Goal: Task Accomplishment & Management: Use online tool/utility

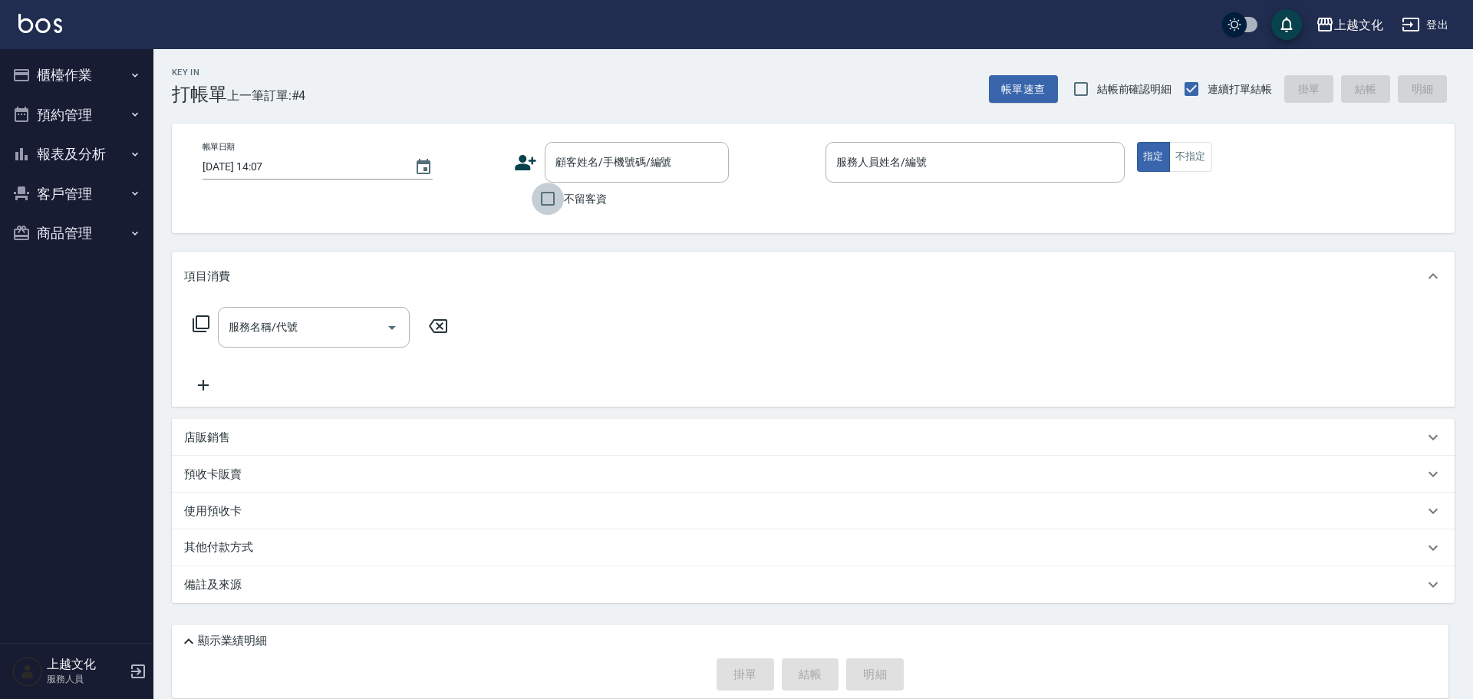
click at [548, 200] on input "不留客資" at bounding box center [548, 199] width 32 height 32
checkbox input "true"
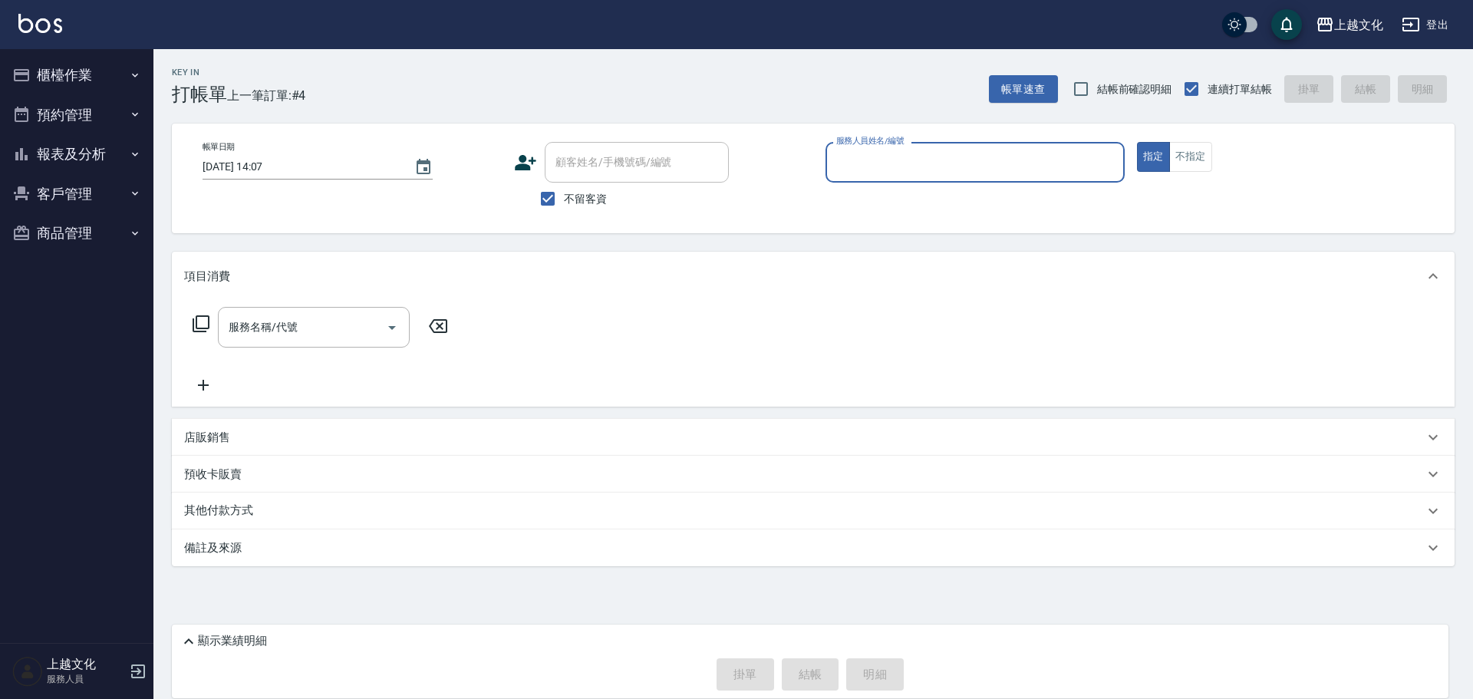
click at [898, 164] on input "服務人員姓名/編號" at bounding box center [975, 162] width 285 height 27
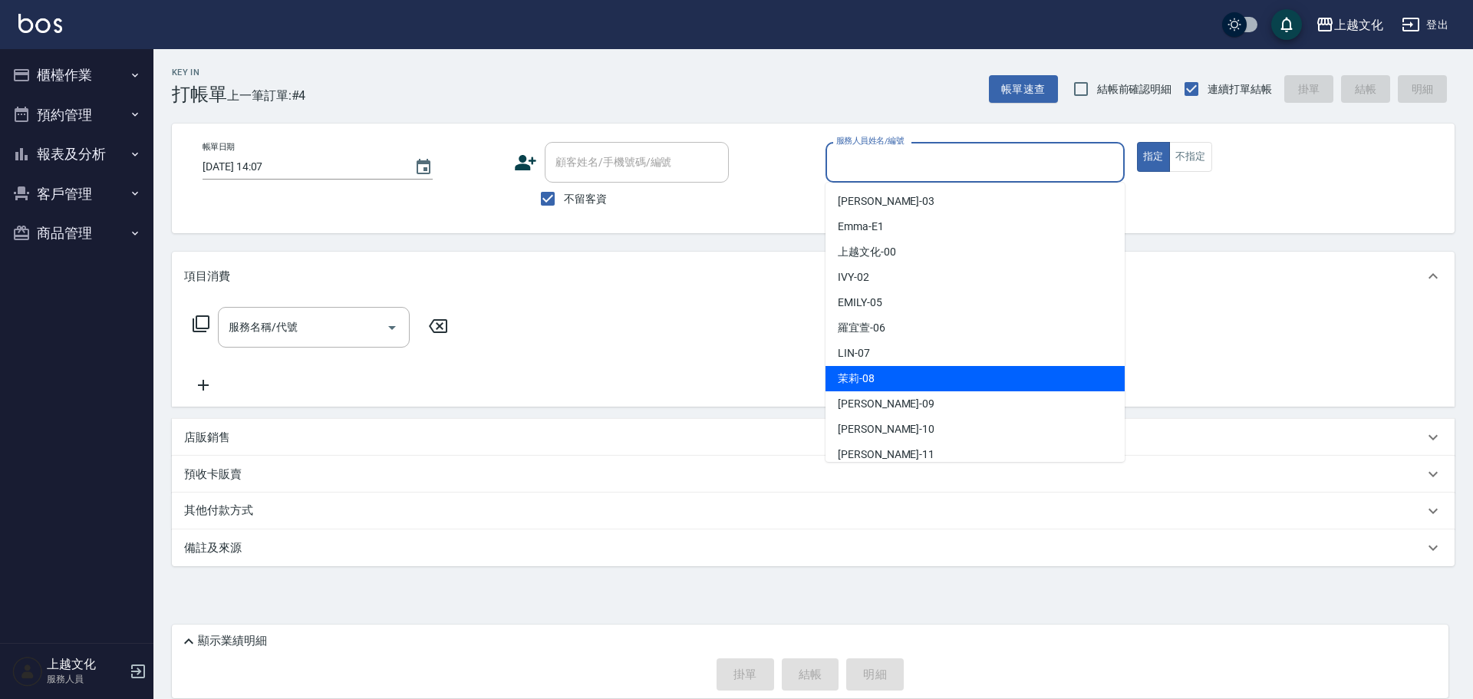
click at [925, 369] on div "茉莉 -08" at bounding box center [975, 378] width 299 height 25
type input "茉莉-08"
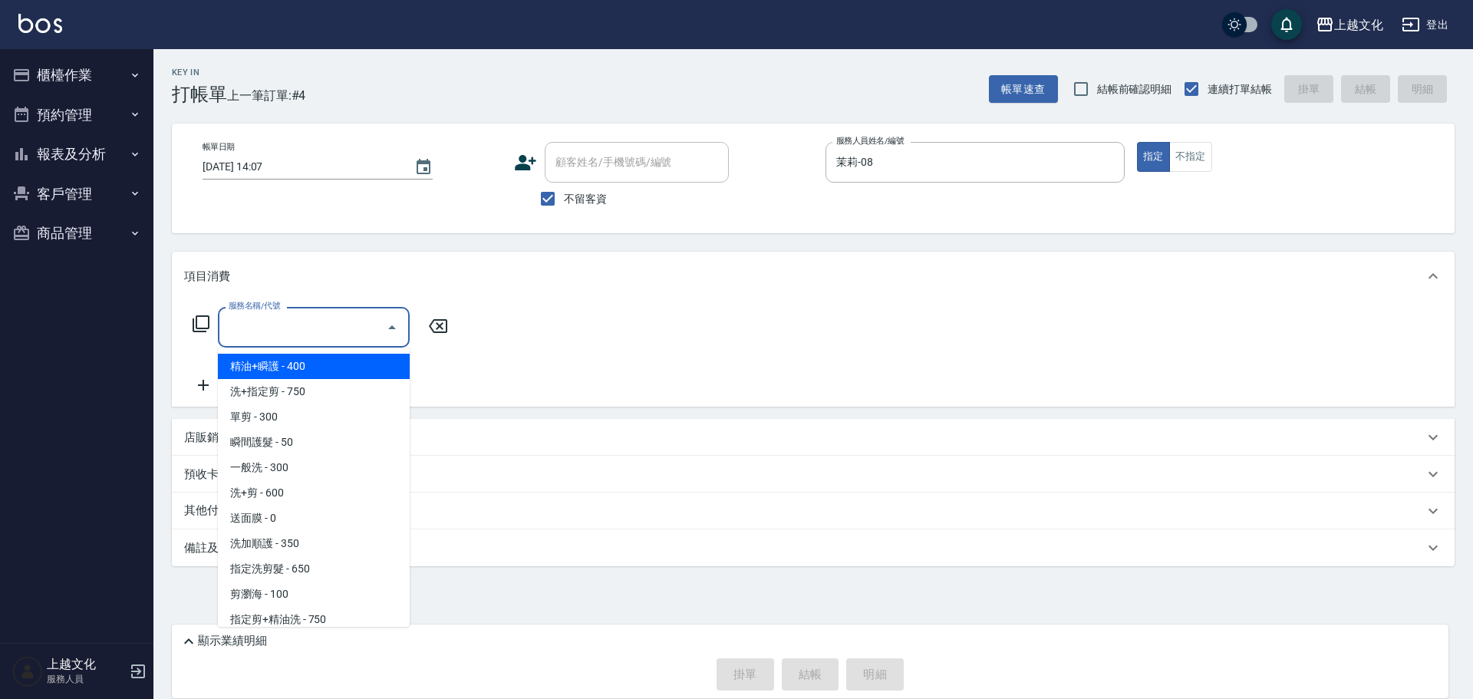
click at [334, 330] on input "服務名稱/代號" at bounding box center [302, 327] width 155 height 27
drag, startPoint x: 331, startPoint y: 392, endPoint x: 421, endPoint y: 420, distance: 93.9
click at [332, 392] on span "洗+指定剪 - 750" at bounding box center [314, 391] width 192 height 25
type input "洗+指定剪(102)"
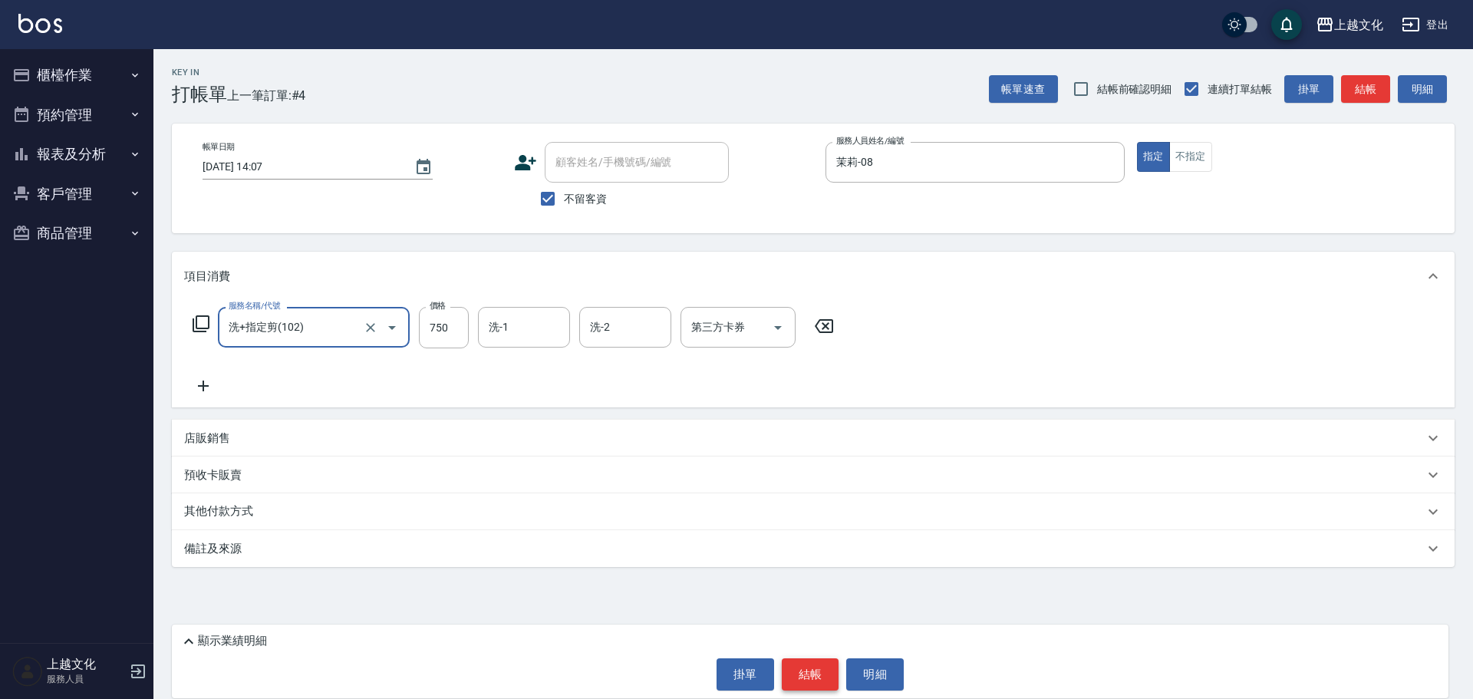
click at [809, 683] on button "結帳" at bounding box center [811, 674] width 58 height 32
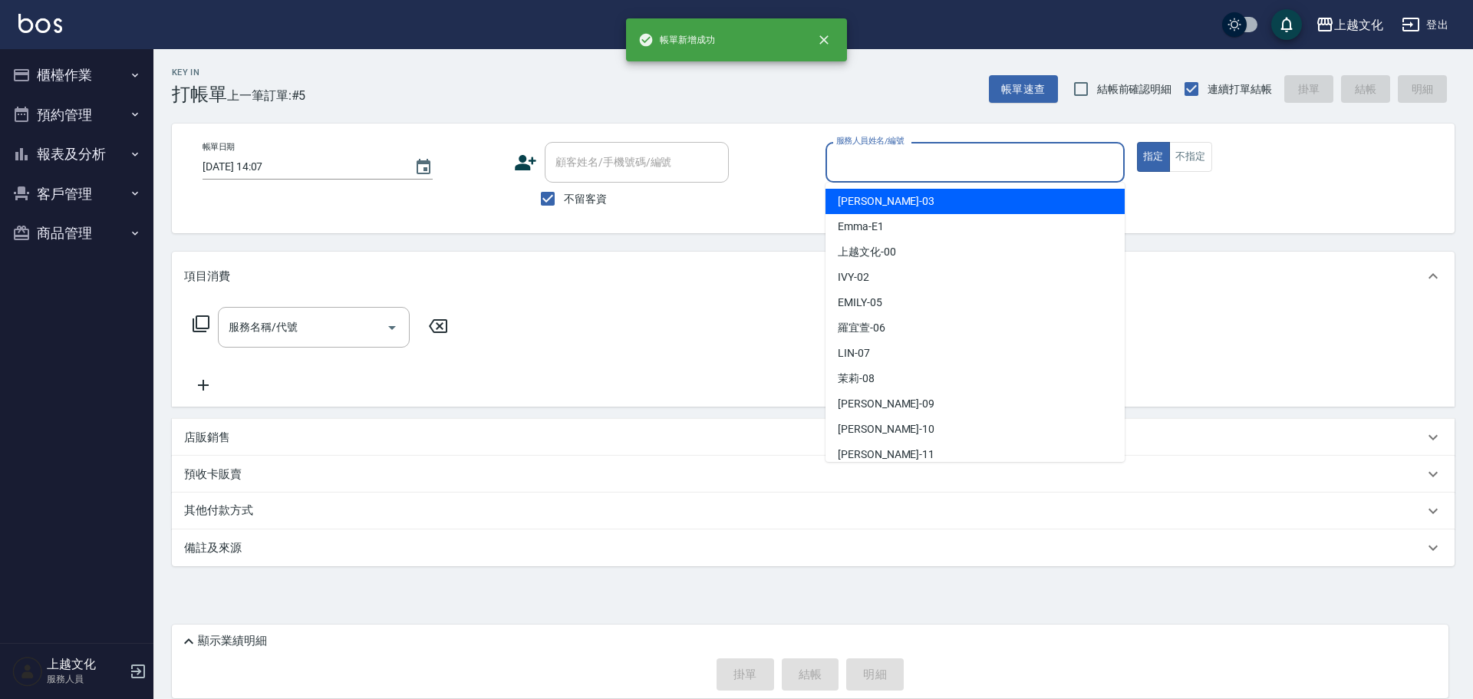
drag, startPoint x: 868, startPoint y: 168, endPoint x: 855, endPoint y: 234, distance: 67.3
click at [867, 168] on input "服務人員姓名/編號" at bounding box center [975, 162] width 285 height 27
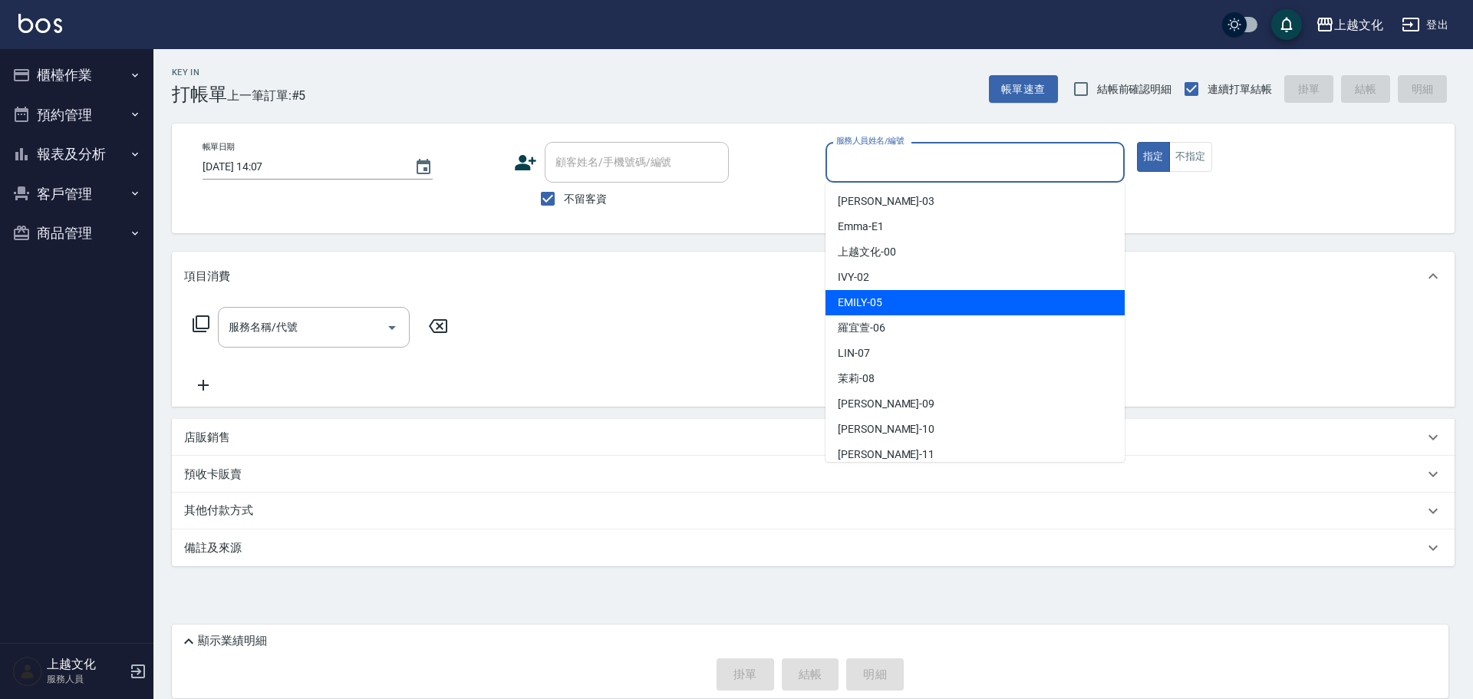
click at [892, 312] on div "EMILY -05" at bounding box center [975, 302] width 299 height 25
type input "EMILY-05"
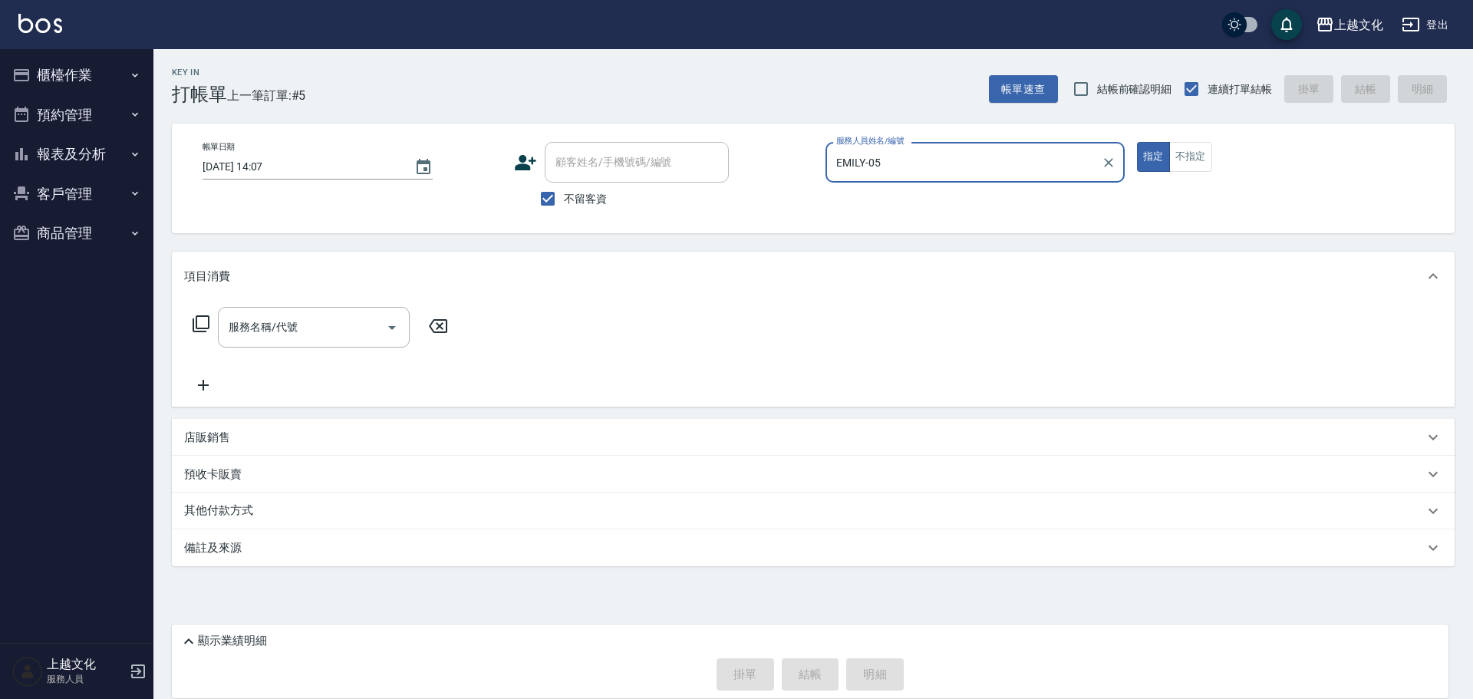
click at [202, 325] on icon at bounding box center [201, 324] width 18 height 18
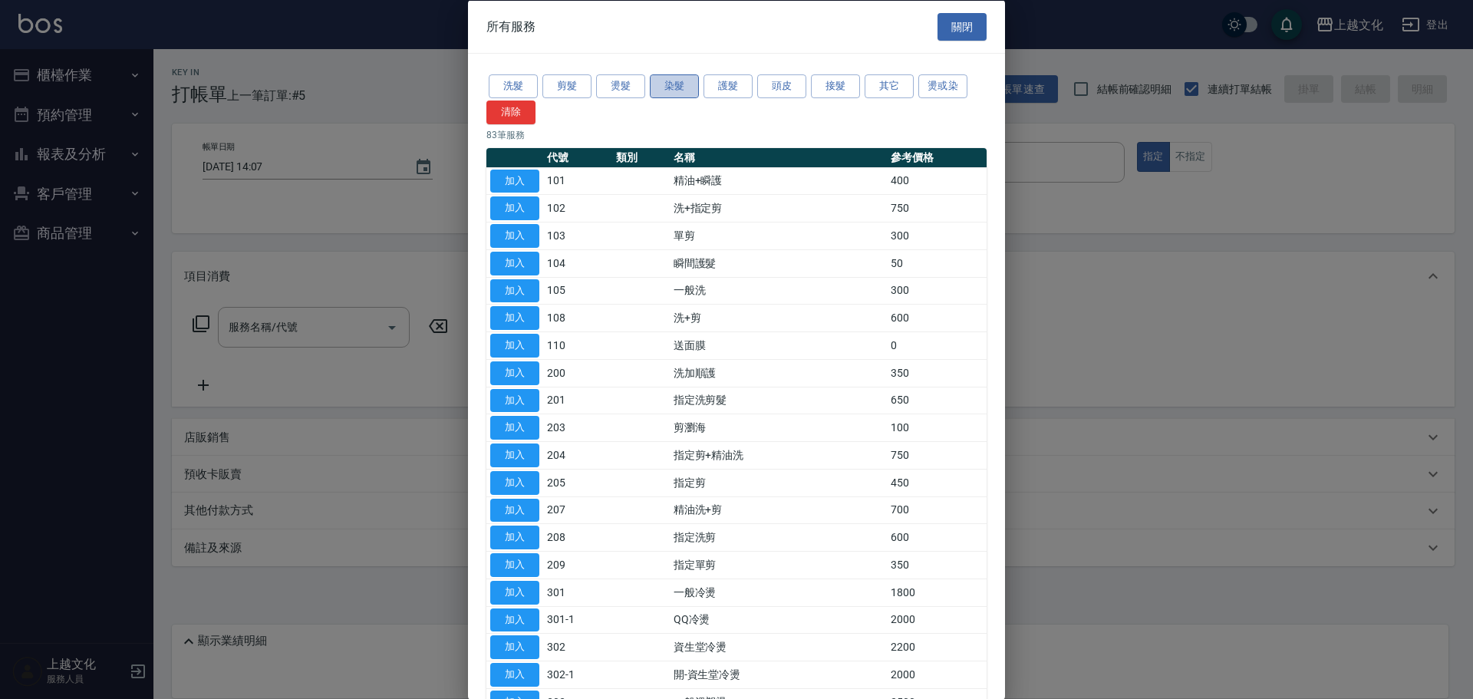
click at [662, 92] on button "染髮" at bounding box center [674, 86] width 49 height 24
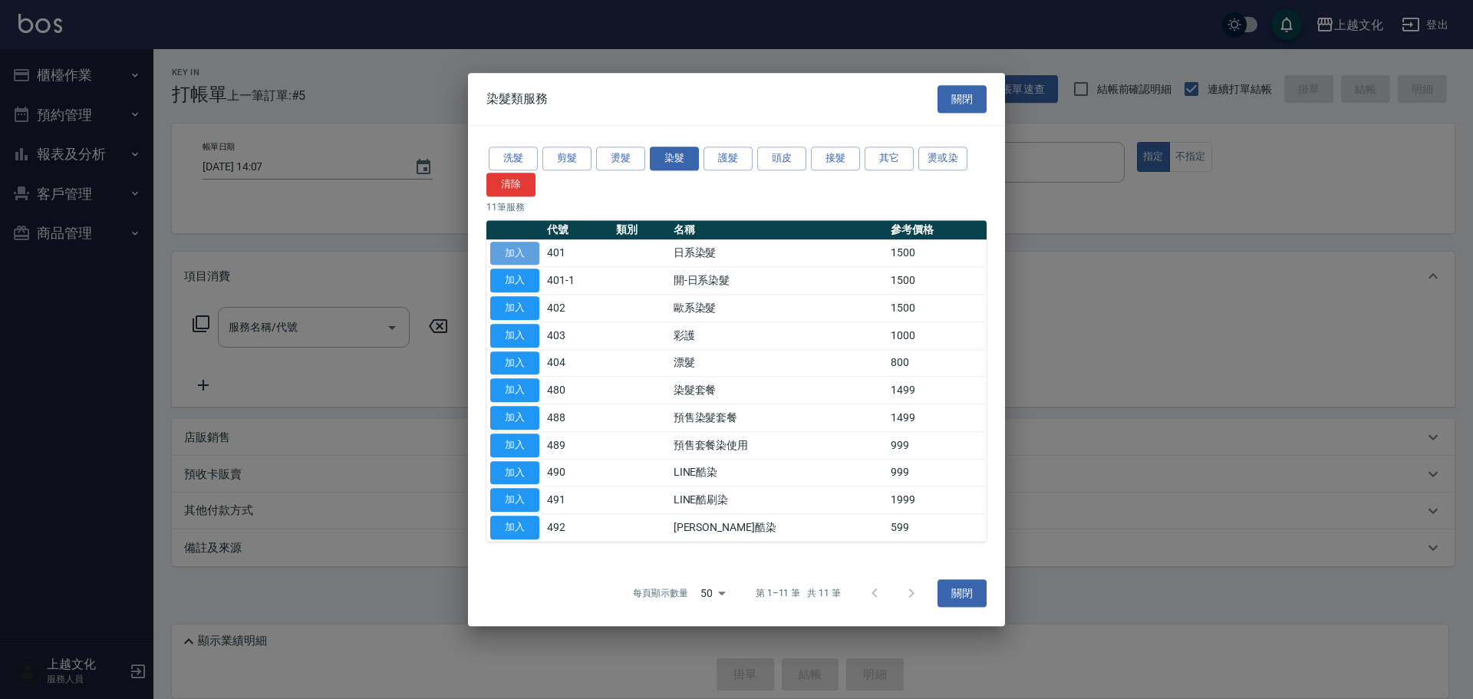
click at [508, 257] on button "加入" at bounding box center [514, 254] width 49 height 24
type input "日系染髮(401)"
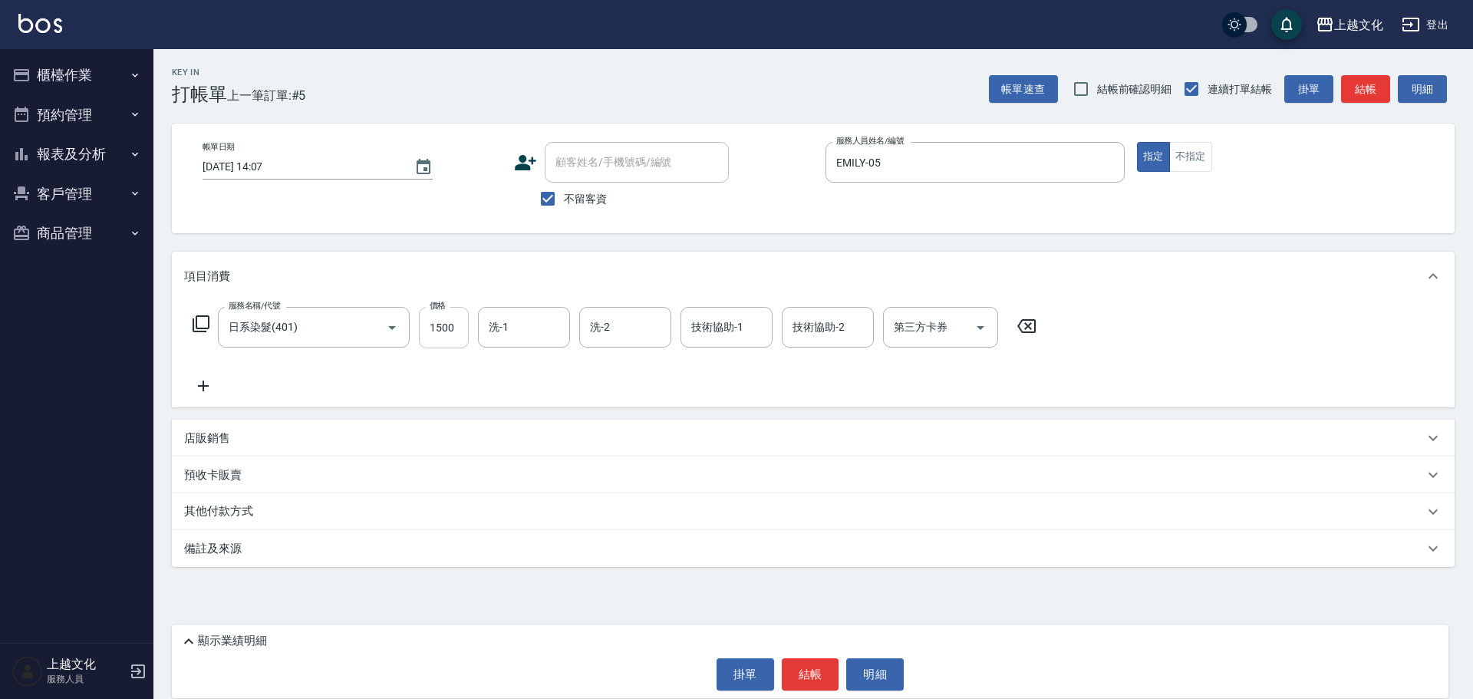
click at [443, 345] on input "1500" at bounding box center [444, 327] width 50 height 41
type input "1999"
click at [204, 385] on icon at bounding box center [203, 386] width 11 height 11
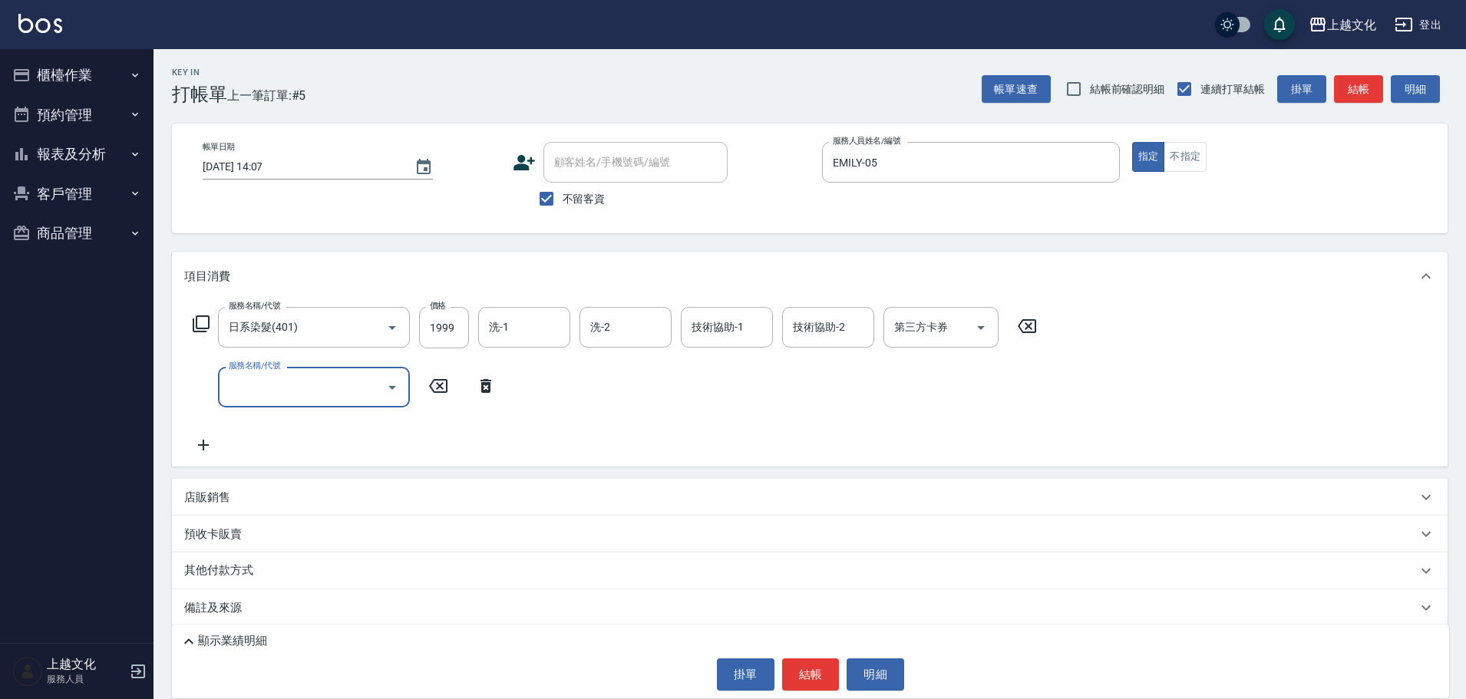
click at [199, 325] on icon at bounding box center [201, 324] width 18 height 18
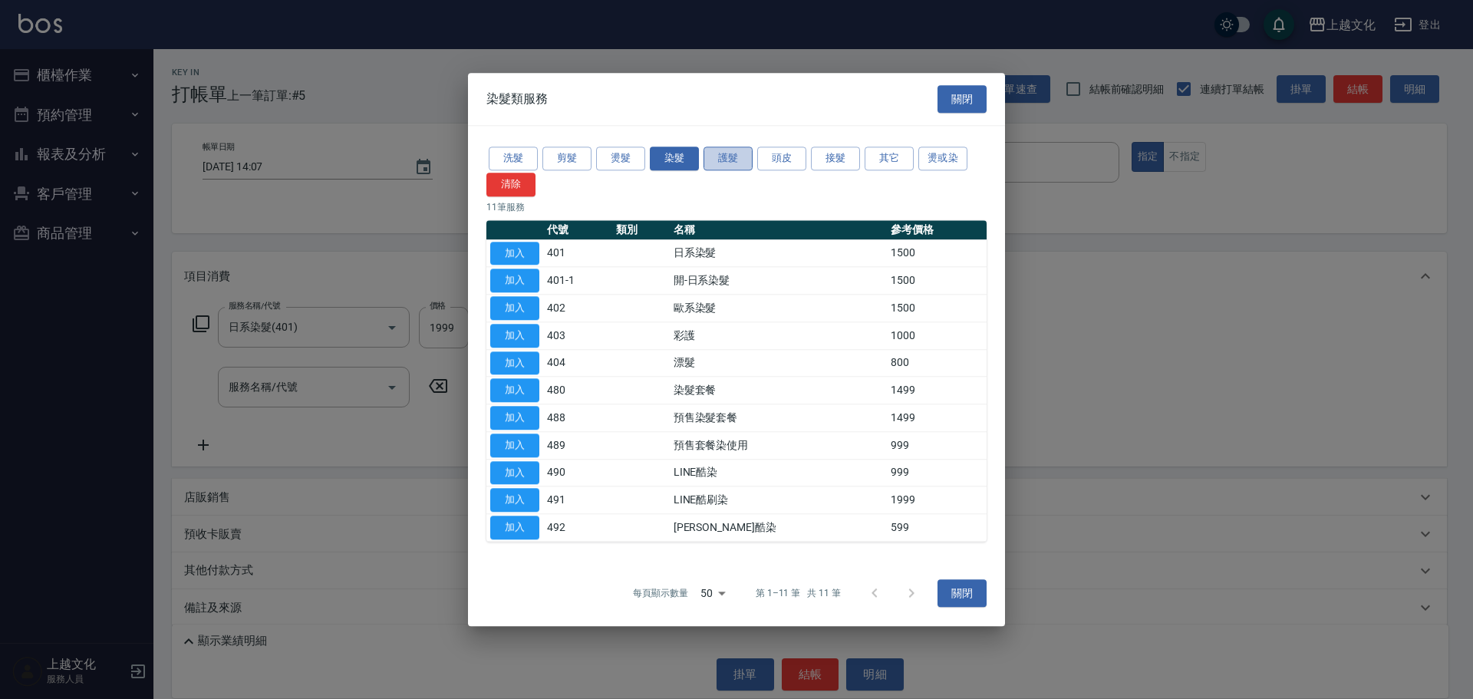
click at [733, 156] on button "護髮" at bounding box center [728, 159] width 49 height 24
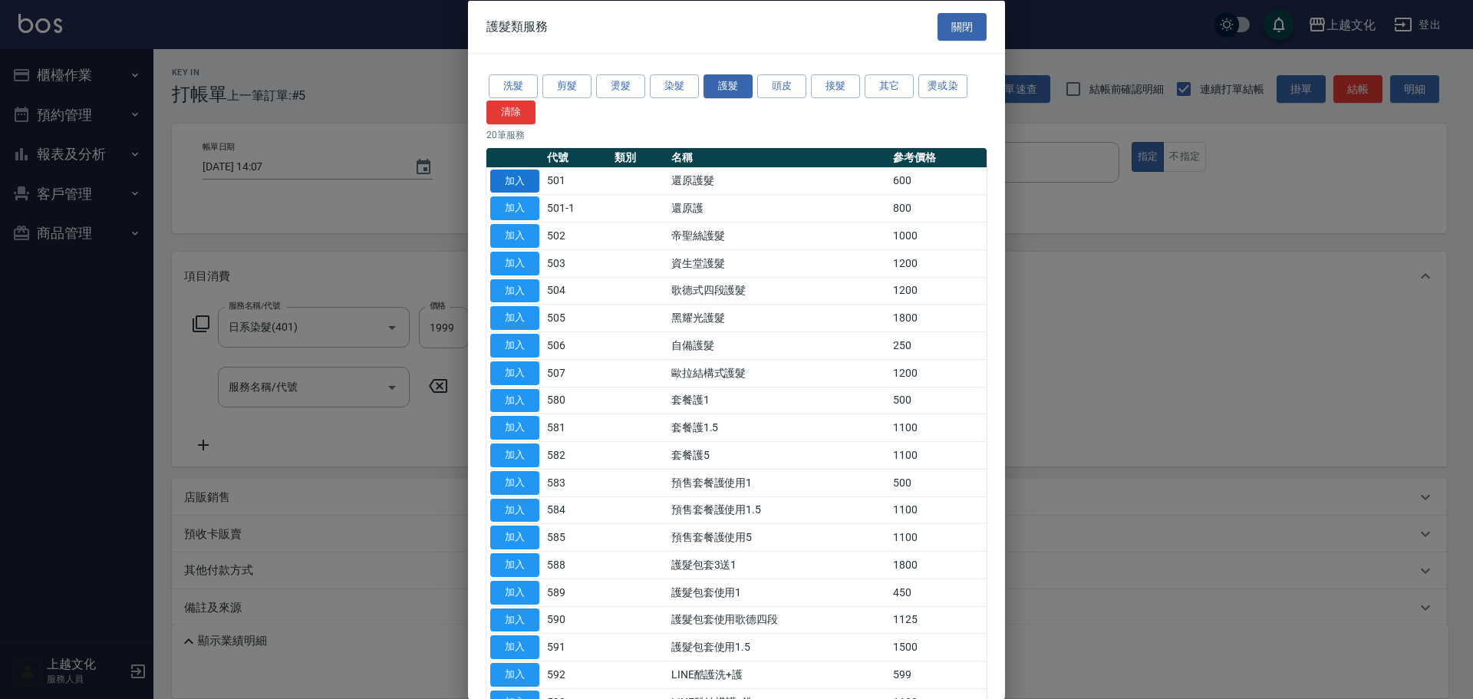
click at [523, 185] on button "加入" at bounding box center [514, 181] width 49 height 24
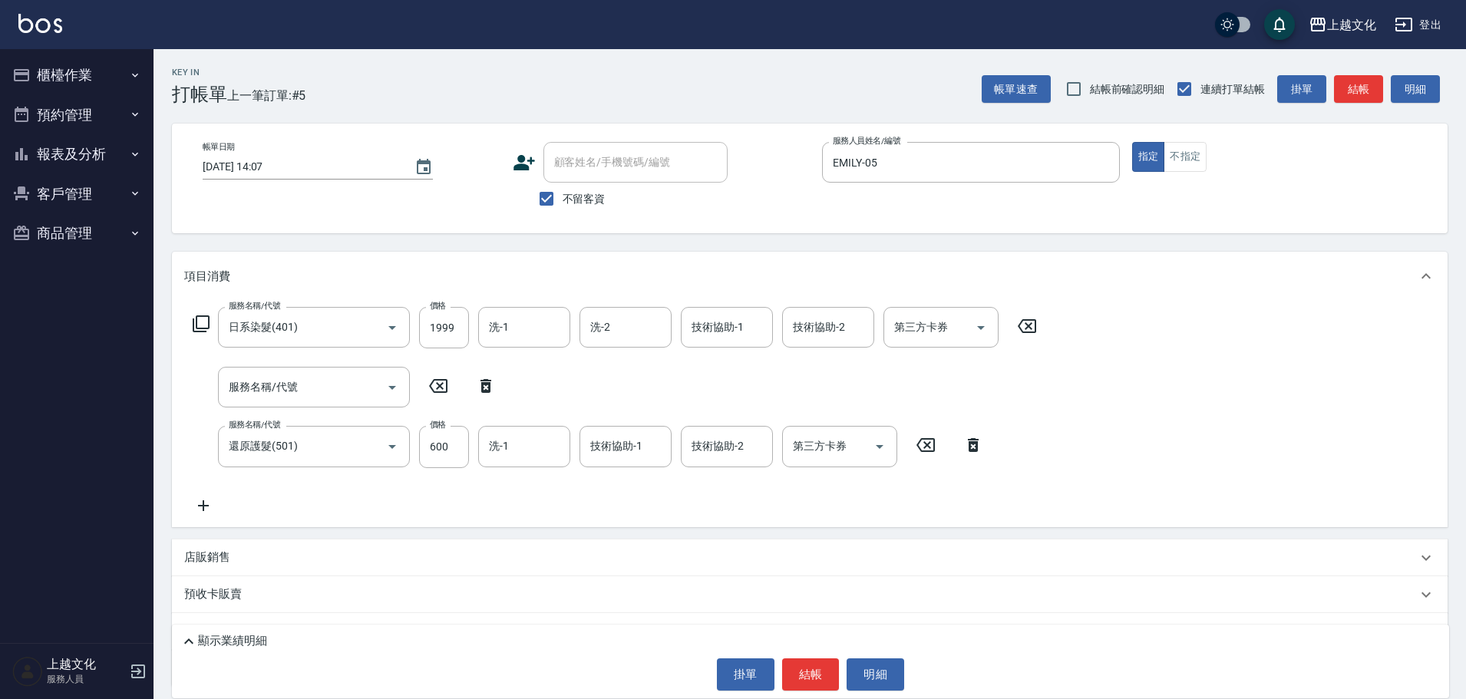
drag, startPoint x: 488, startPoint y: 381, endPoint x: 474, endPoint y: 391, distance: 17.5
click at [487, 381] on icon at bounding box center [485, 386] width 11 height 14
type input "還原護髮(501)"
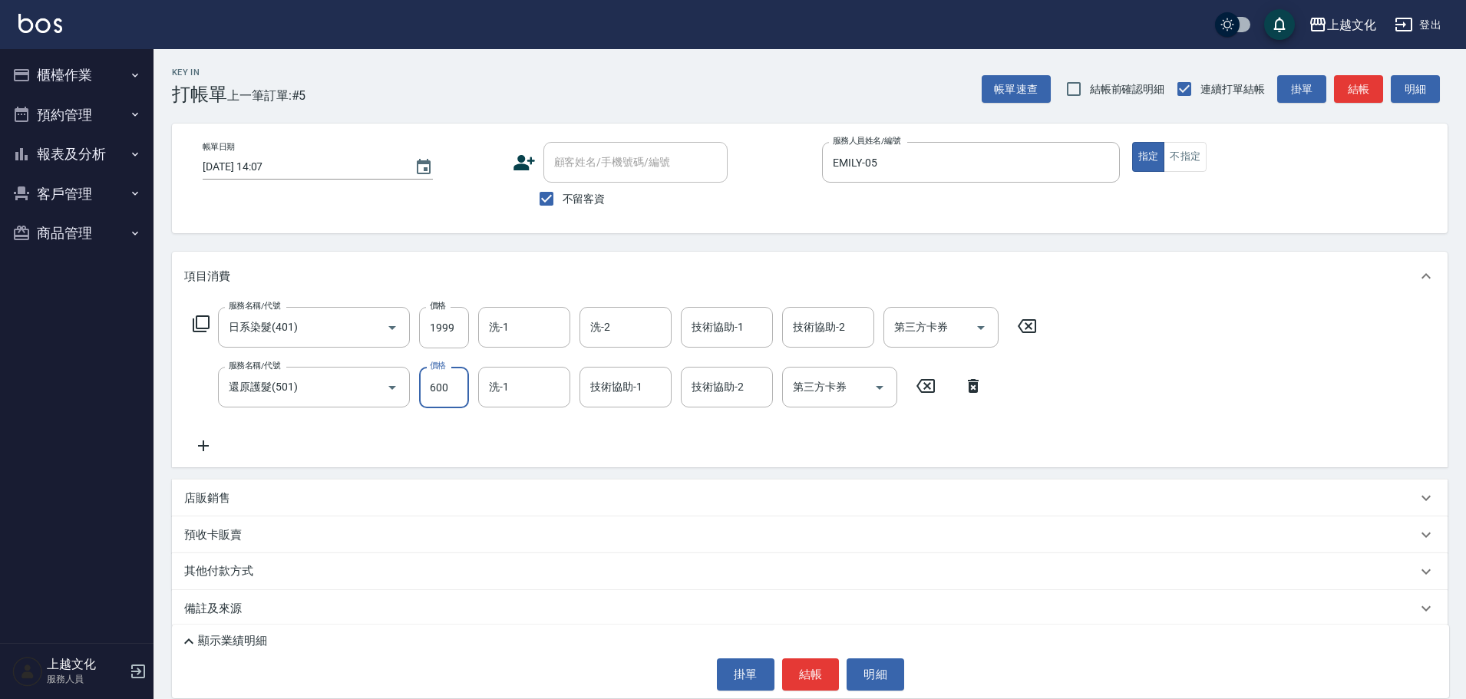
click at [444, 401] on input "600" at bounding box center [444, 387] width 50 height 41
type input "0"
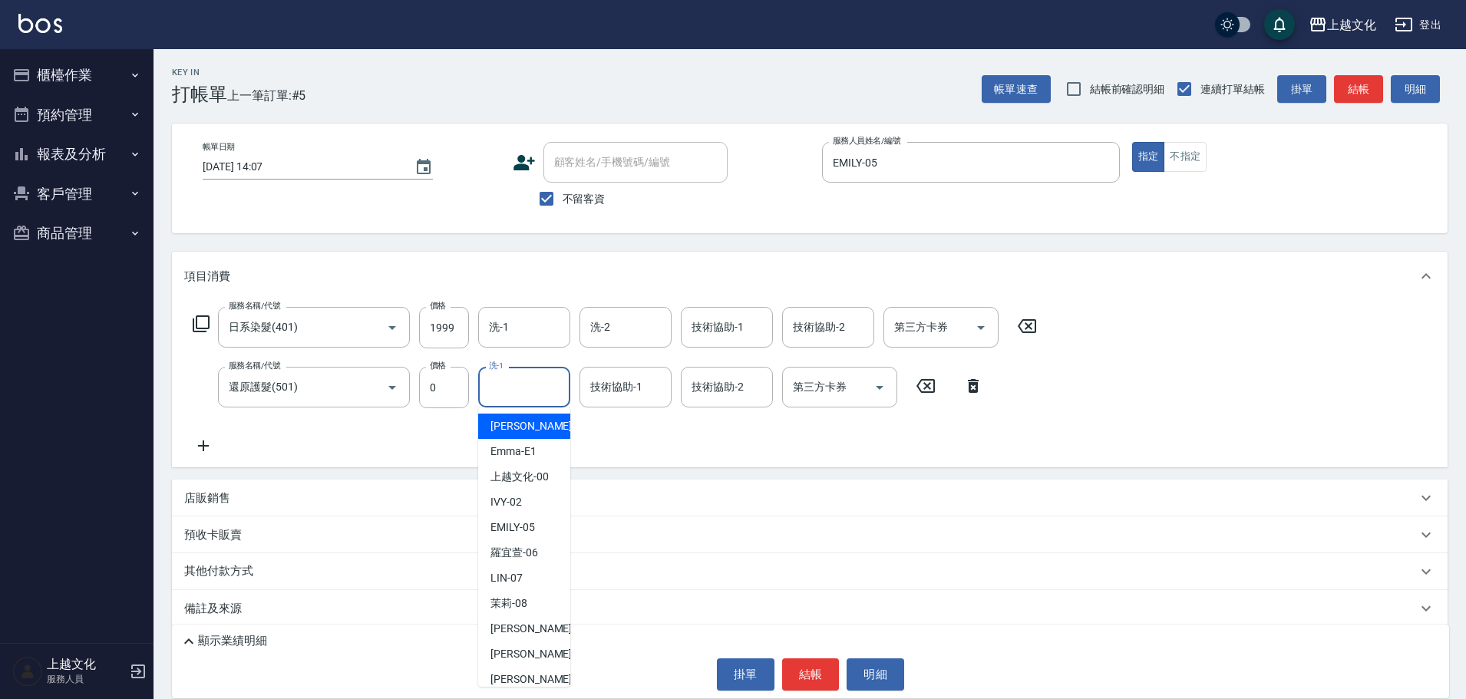
click at [514, 388] on input "洗-1" at bounding box center [524, 387] width 78 height 27
click at [529, 572] on div "LIN -07" at bounding box center [524, 578] width 92 height 25
type input "LIN-07"
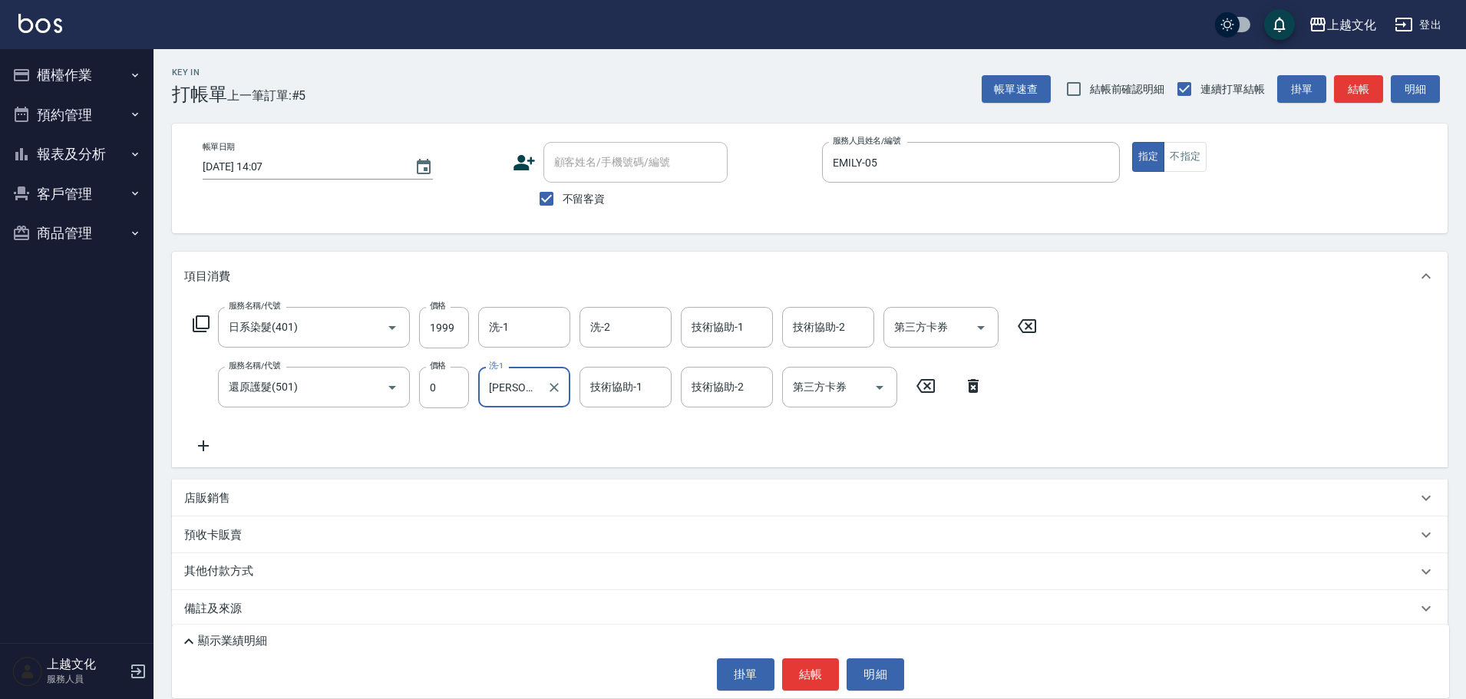
click at [814, 671] on button "結帳" at bounding box center [811, 674] width 58 height 32
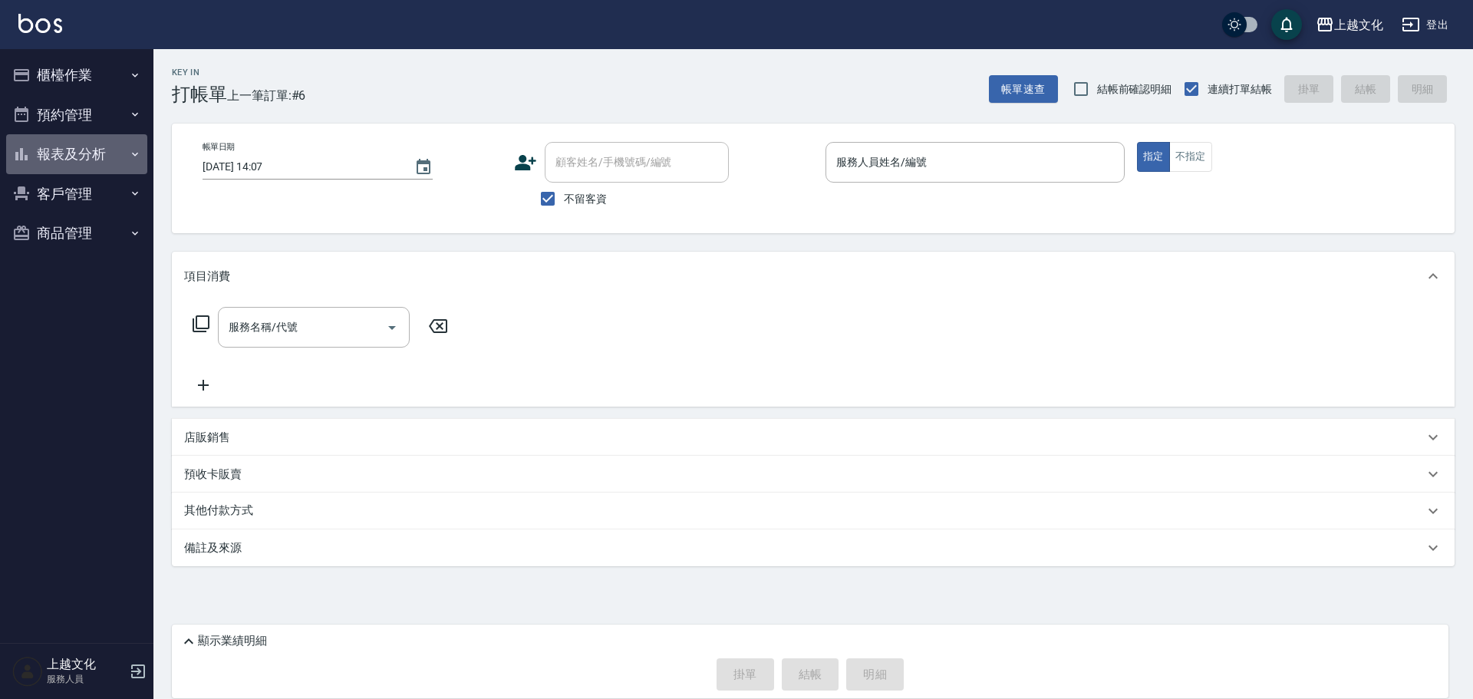
click at [77, 157] on button "報表及分析" at bounding box center [76, 154] width 141 height 40
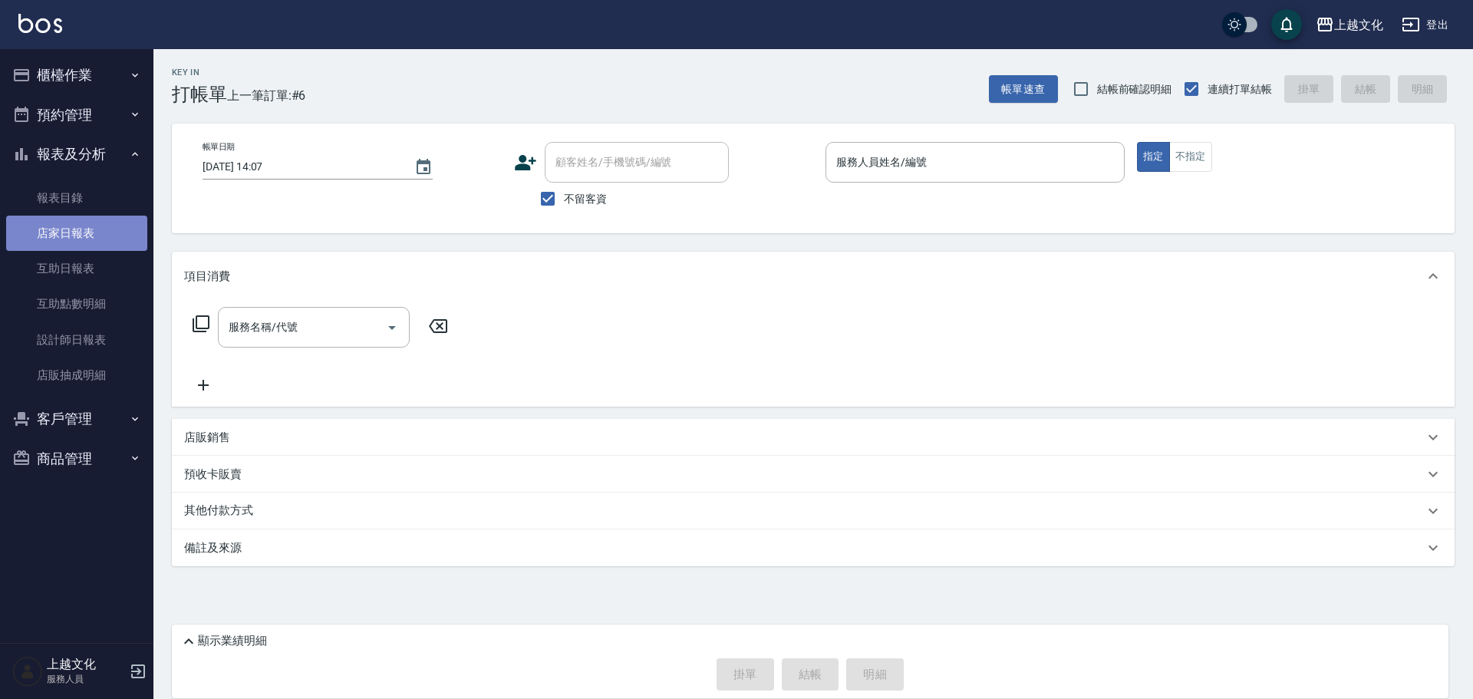
click at [74, 223] on link "店家日報表" at bounding box center [76, 233] width 141 height 35
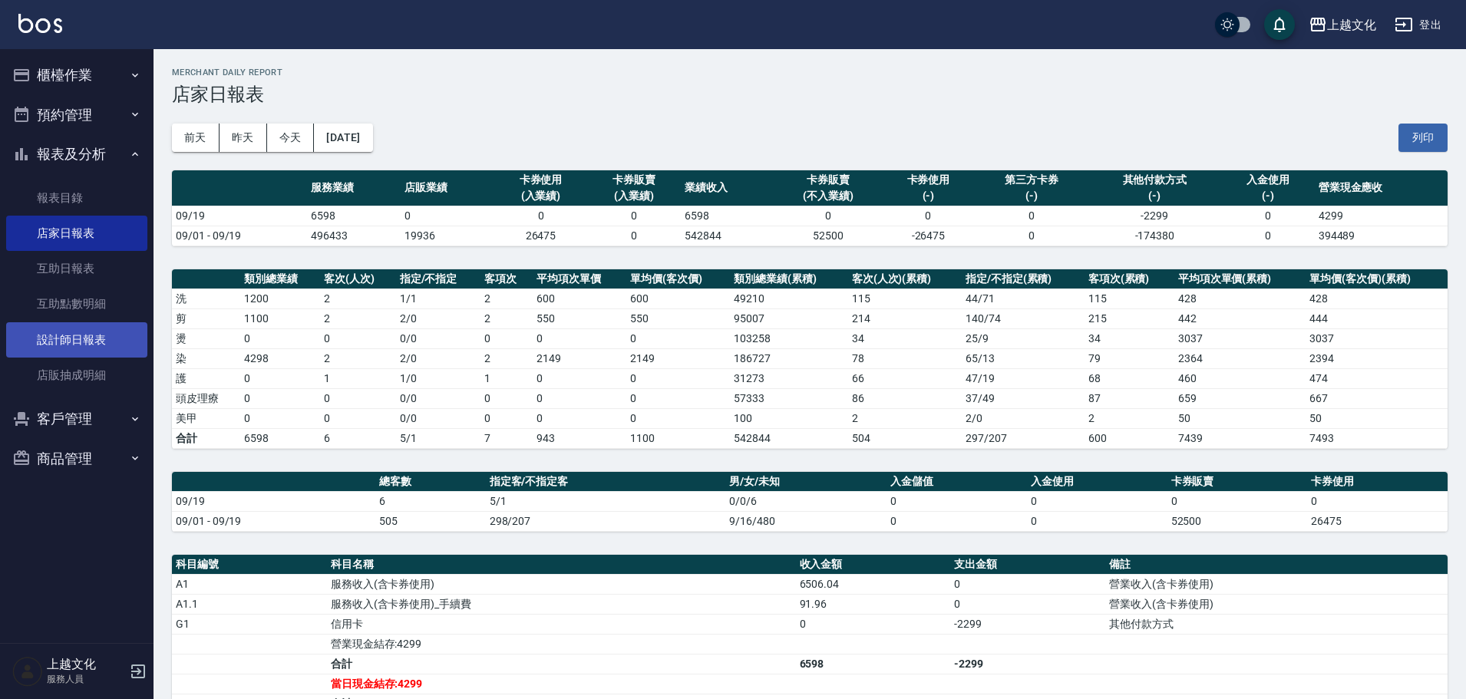
click at [75, 344] on link "設計師日報表" at bounding box center [76, 339] width 141 height 35
